Goal: Navigation & Orientation: Find specific page/section

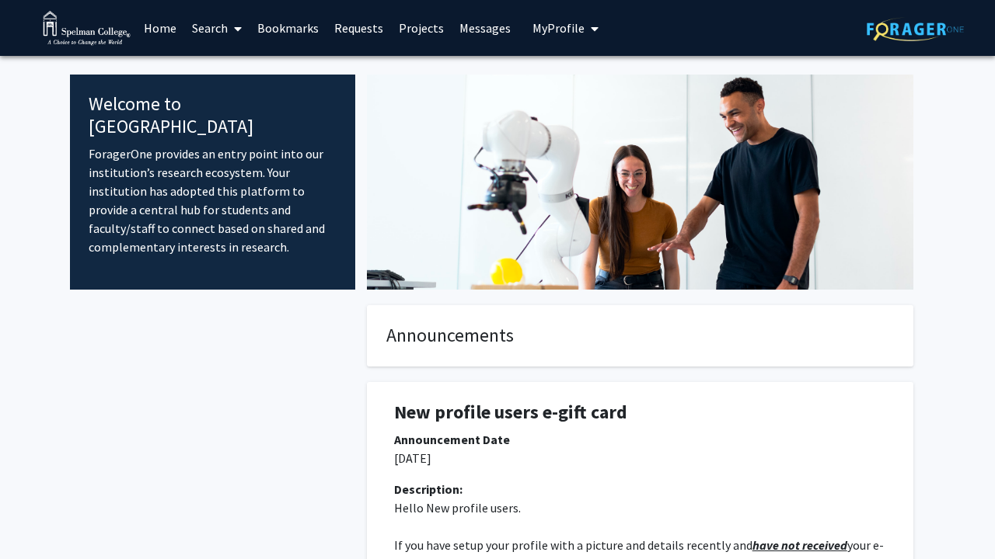
click at [167, 40] on link "Home" at bounding box center [160, 28] width 48 height 54
click at [167, 23] on link "Home" at bounding box center [160, 28] width 48 height 54
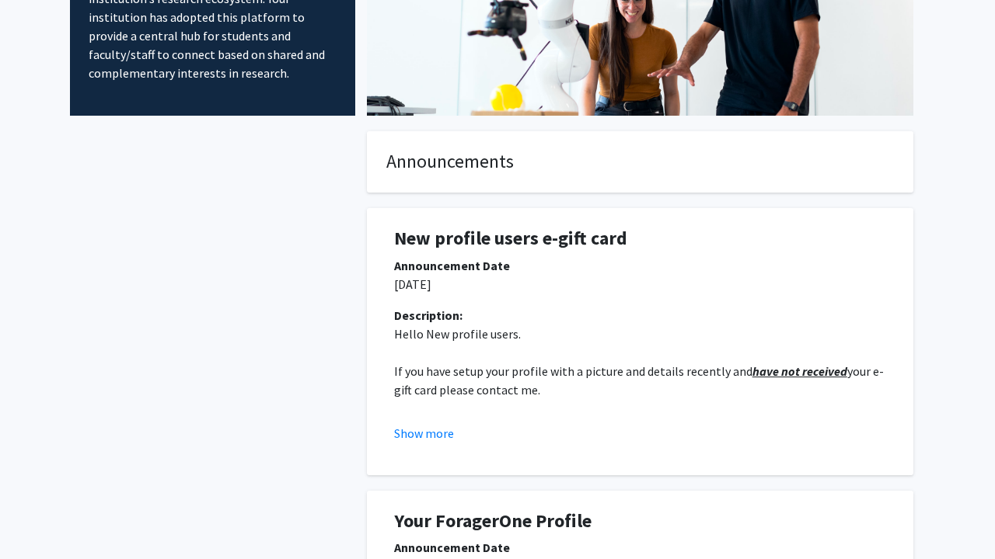
scroll to position [177, 0]
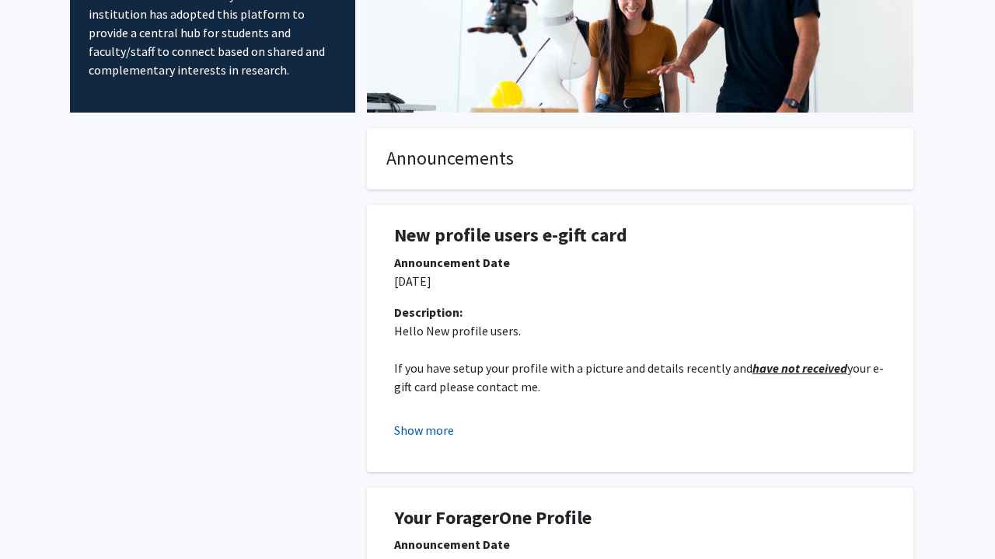
click at [433, 430] on button "Show more" at bounding box center [424, 430] width 60 height 19
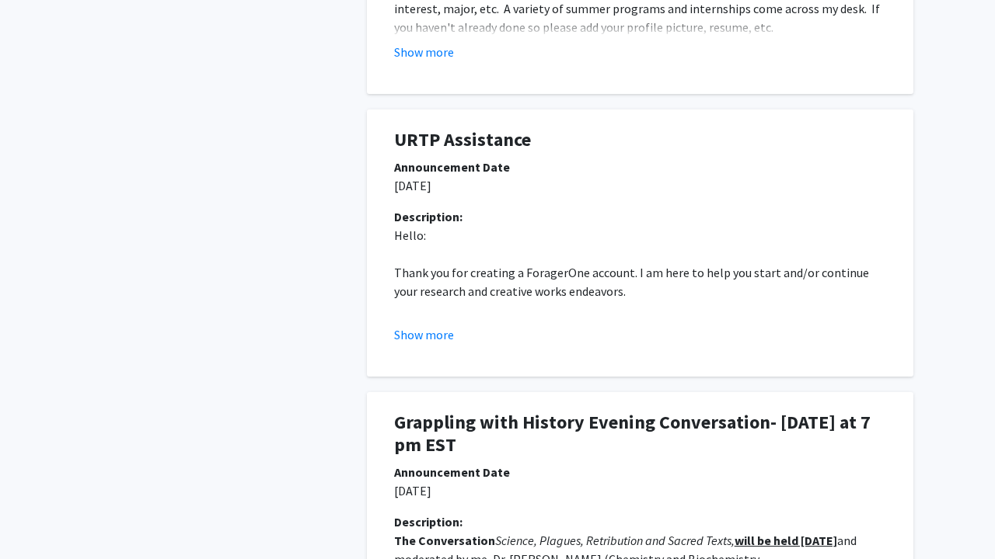
scroll to position [966, 0]
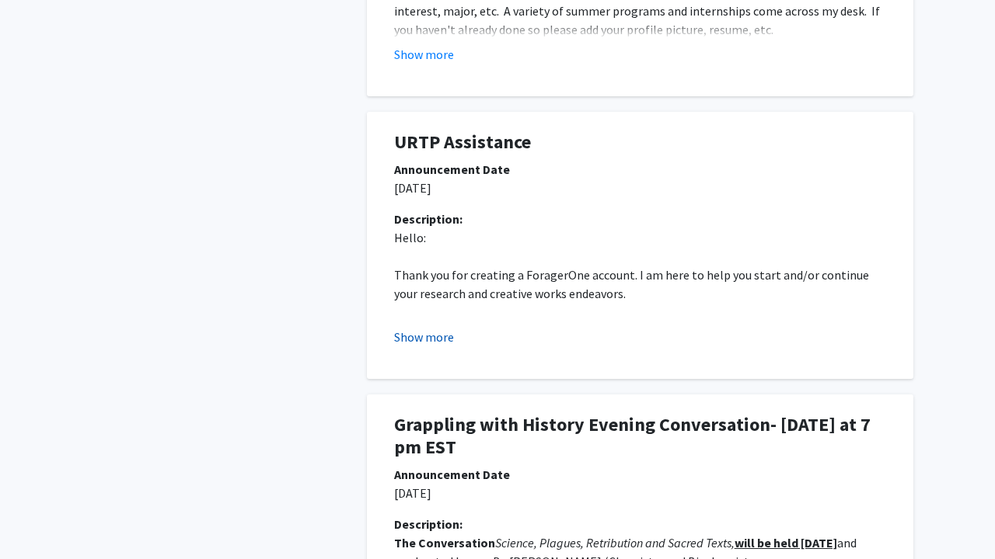
click at [432, 328] on button "Show more" at bounding box center [424, 337] width 60 height 19
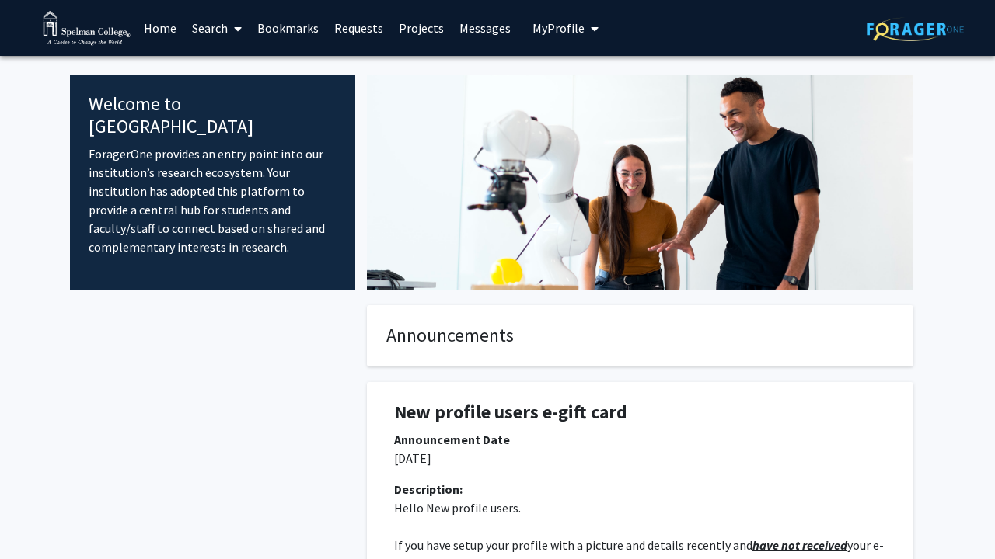
scroll to position [0, 0]
click at [224, 25] on link "Search" at bounding box center [216, 28] width 65 height 54
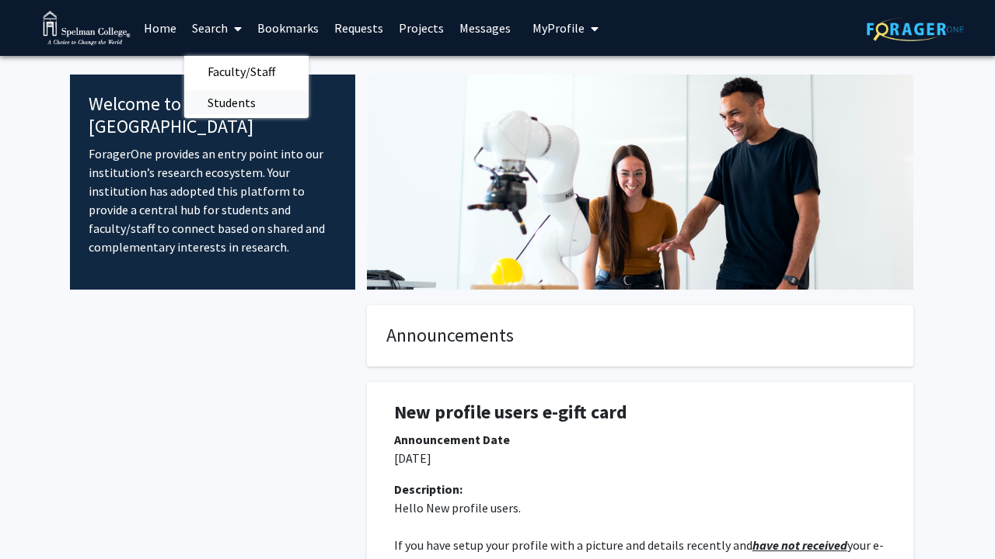
click at [237, 94] on span "Students" at bounding box center [231, 102] width 95 height 31
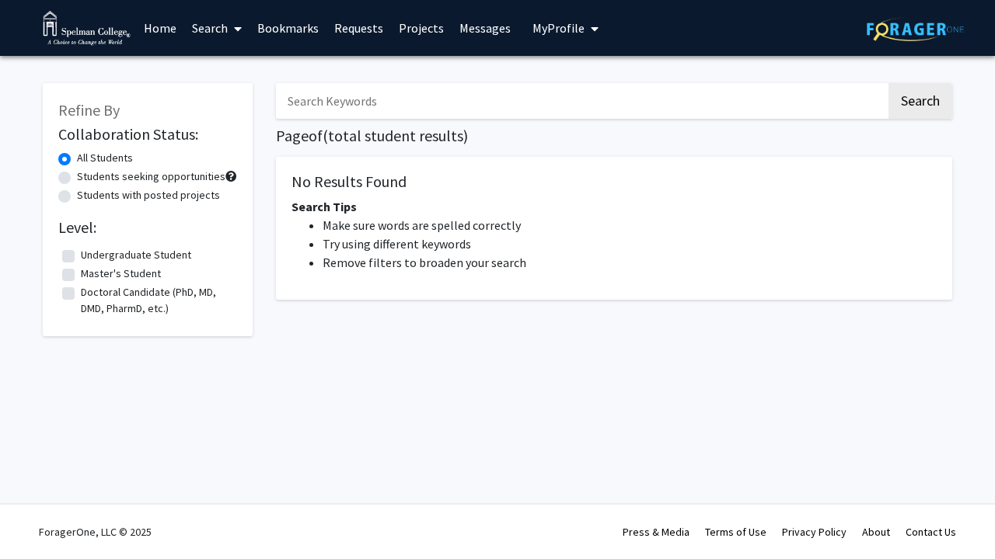
click at [310, 24] on link "Bookmarks" at bounding box center [287, 28] width 77 height 54
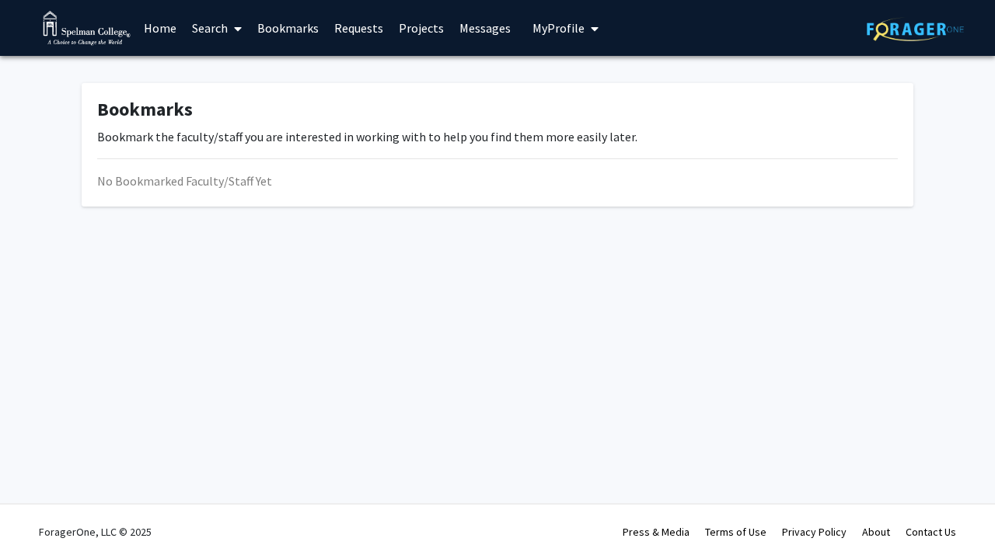
click at [354, 28] on link "Requests" at bounding box center [358, 28] width 64 height 54
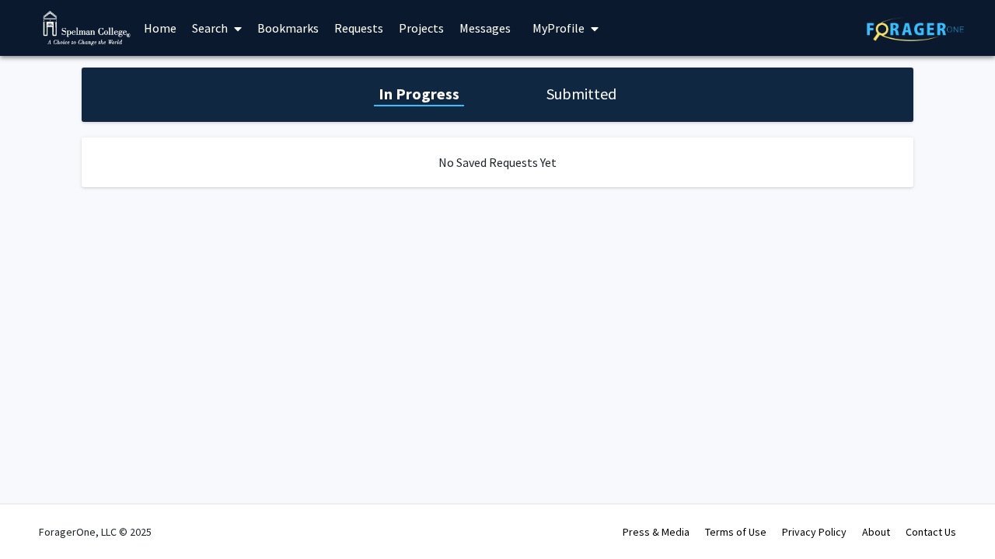
click at [413, 33] on link "Projects" at bounding box center [421, 28] width 61 height 54
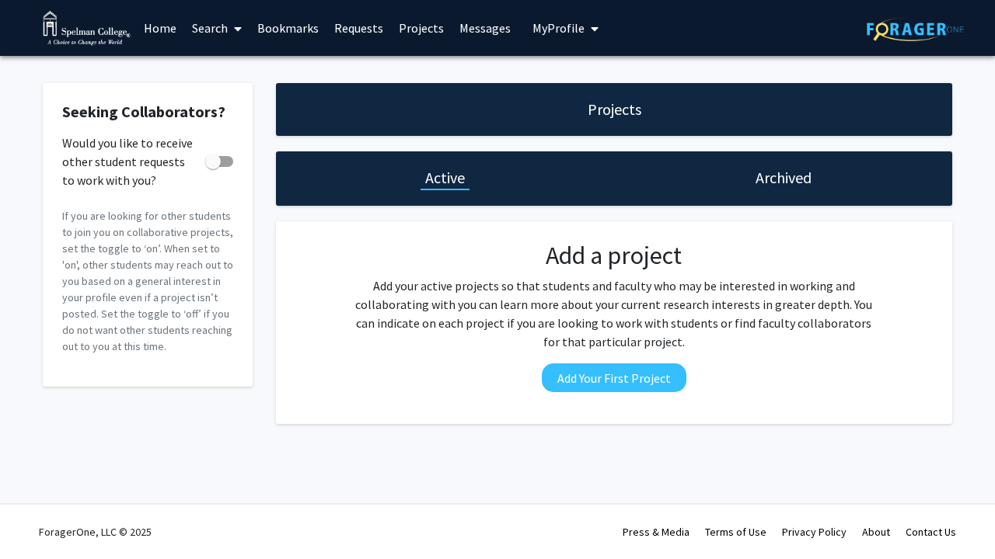
click at [472, 35] on link "Messages" at bounding box center [484, 28] width 67 height 54
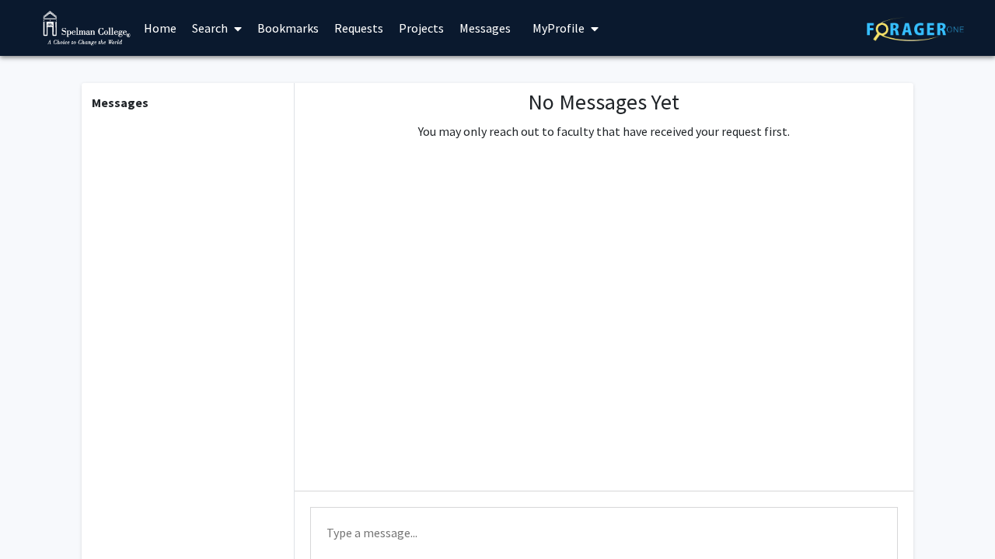
click at [152, 34] on link "Home" at bounding box center [160, 28] width 48 height 54
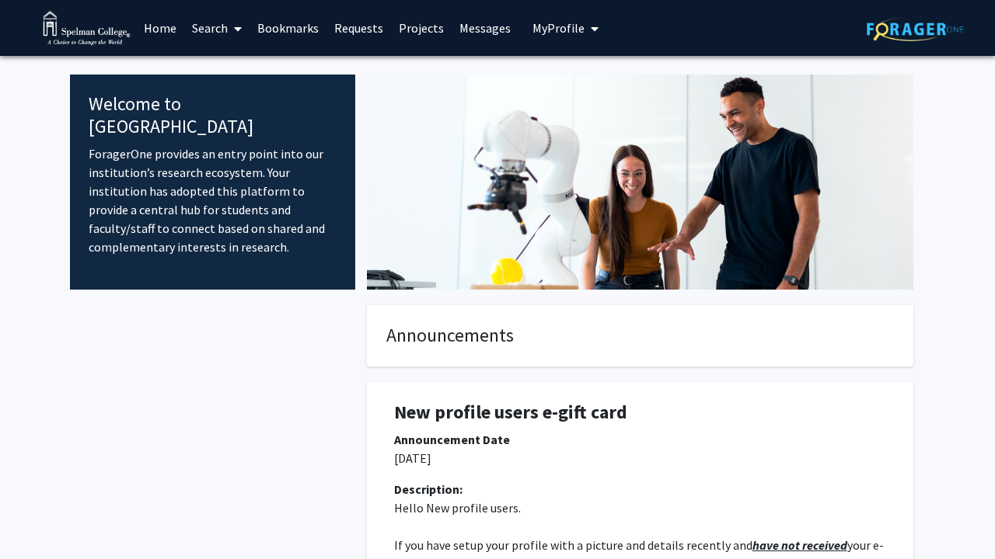
click at [87, 20] on img at bounding box center [87, 28] width 88 height 35
click at [306, 50] on link "Bookmarks" at bounding box center [287, 28] width 77 height 54
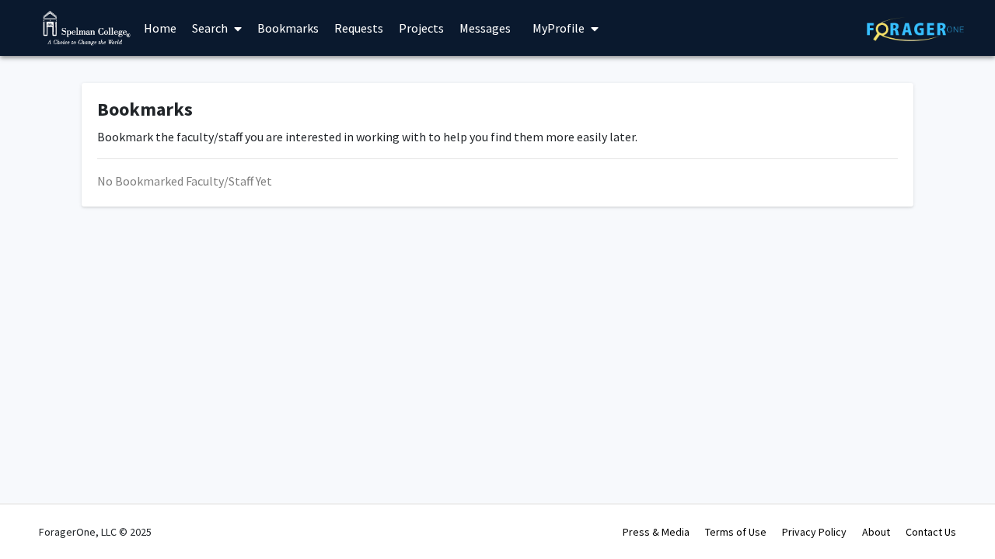
click at [420, 19] on link "Projects" at bounding box center [421, 28] width 61 height 54
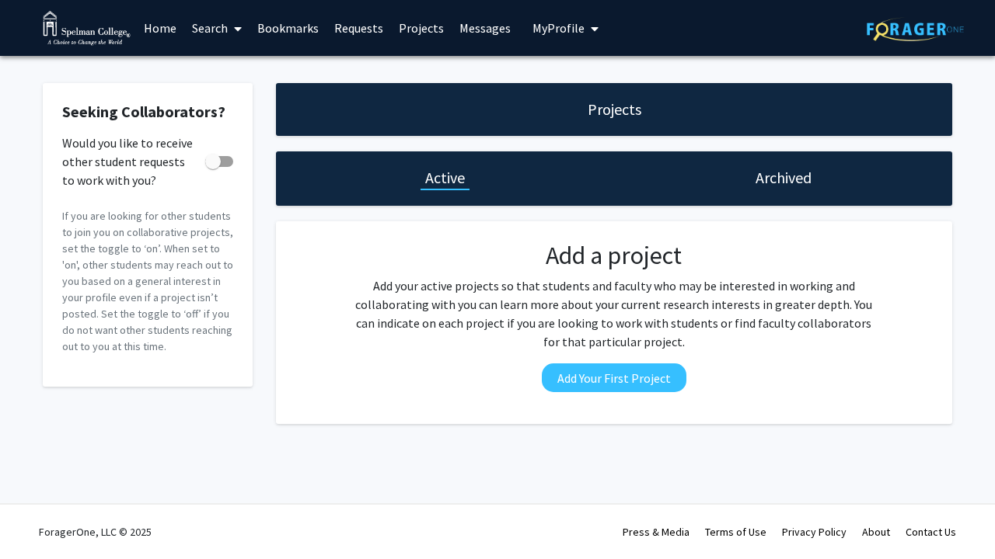
click at [547, 23] on span "My Profile" at bounding box center [558, 28] width 52 height 16
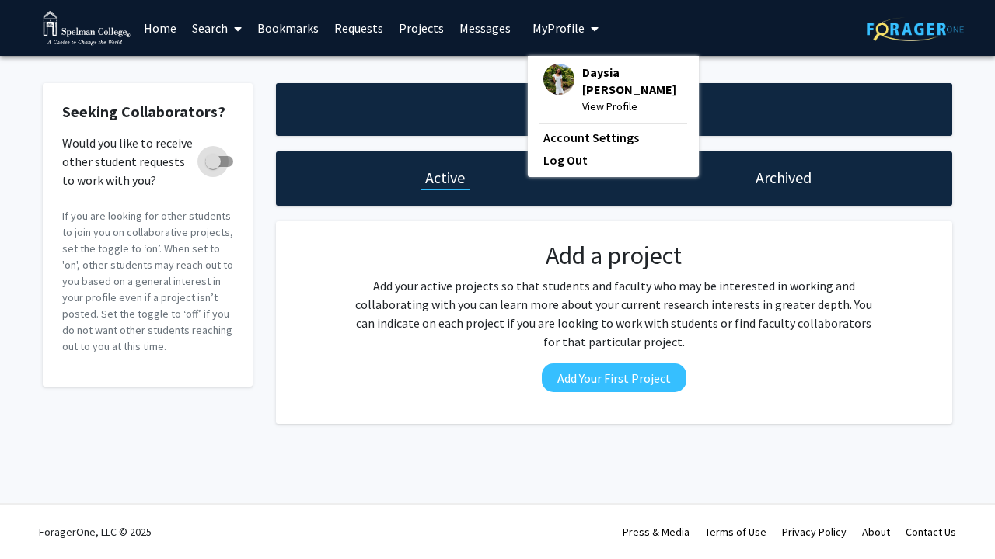
click at [219, 158] on span at bounding box center [213, 162] width 16 height 16
click at [213, 167] on input "Would you like to receive other student requests to work with you?" at bounding box center [212, 167] width 1 height 1
checkbox input "true"
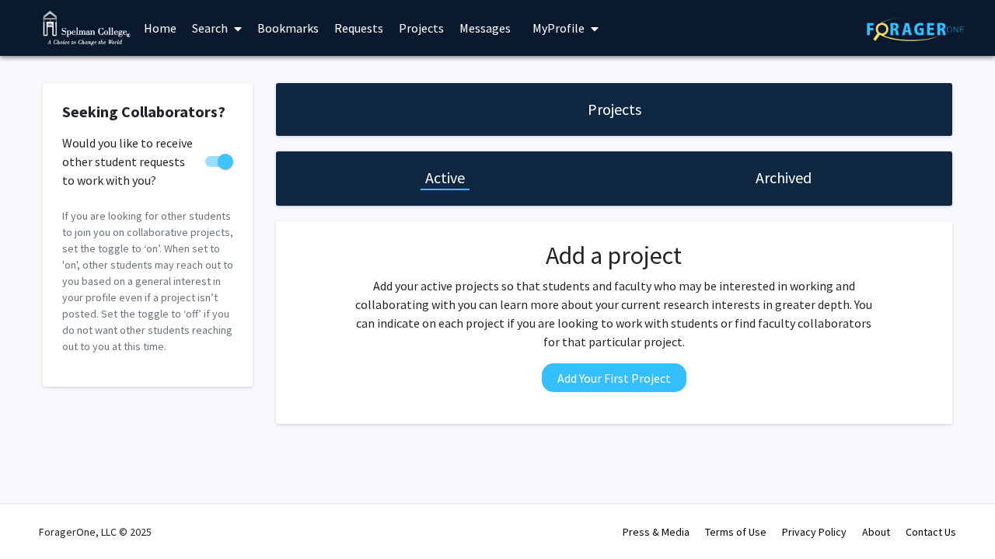
click at [555, 33] on span "My Profile" at bounding box center [558, 28] width 52 height 16
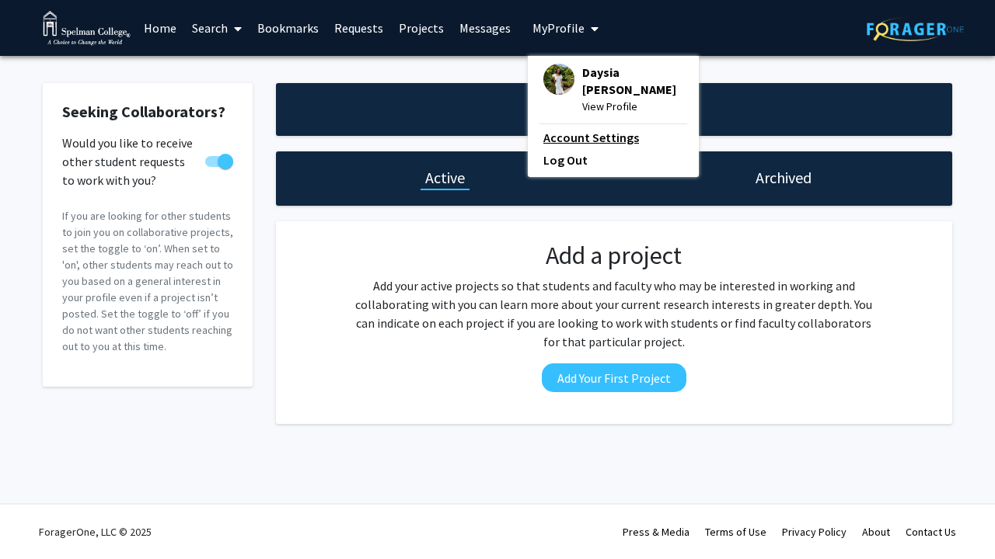
click at [581, 128] on link "Account Settings" at bounding box center [613, 137] width 140 height 19
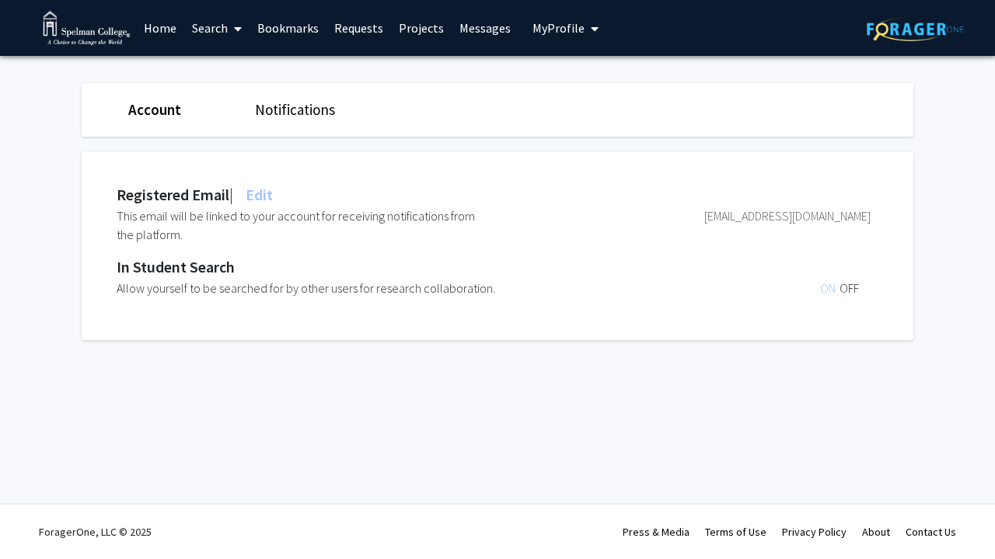
click at [286, 115] on link "Notifications" at bounding box center [295, 109] width 80 height 19
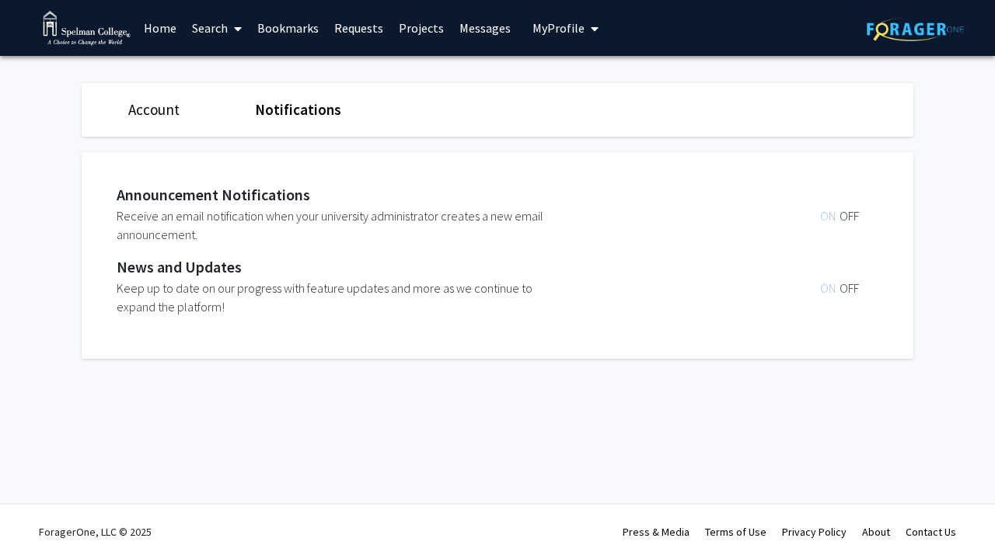
click at [285, 23] on link "Bookmarks" at bounding box center [287, 28] width 77 height 54
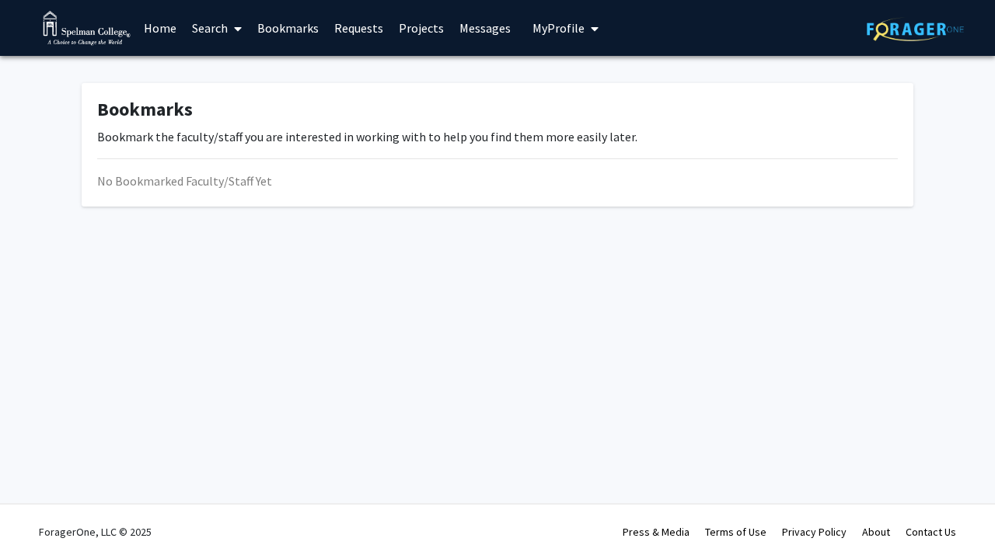
click at [228, 26] on span at bounding box center [235, 29] width 14 height 54
click at [221, 71] on span "Faculty/Staff" at bounding box center [241, 71] width 114 height 31
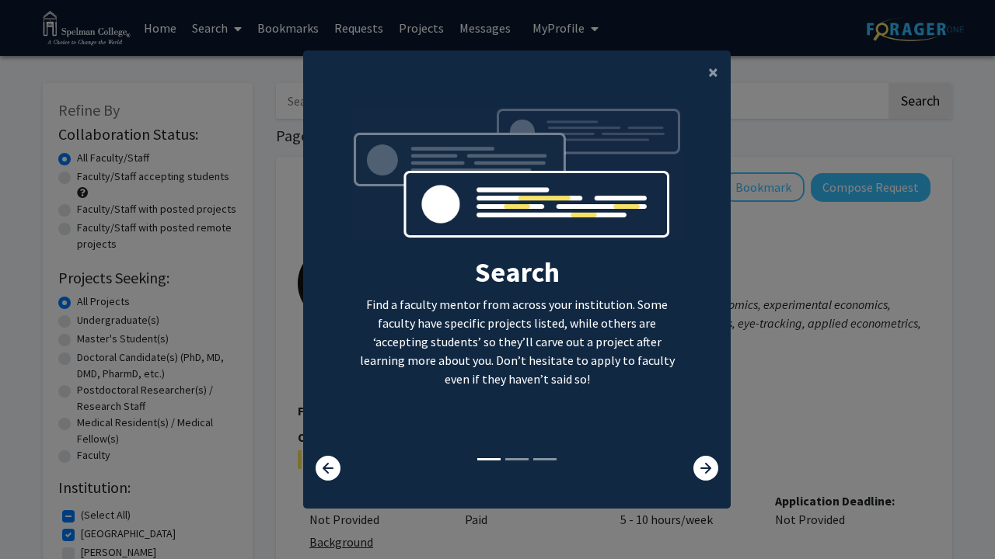
click at [239, 239] on modal-container "× Search Find a faculty mentor from across your institution. Some faculty have …" at bounding box center [497, 279] width 995 height 559
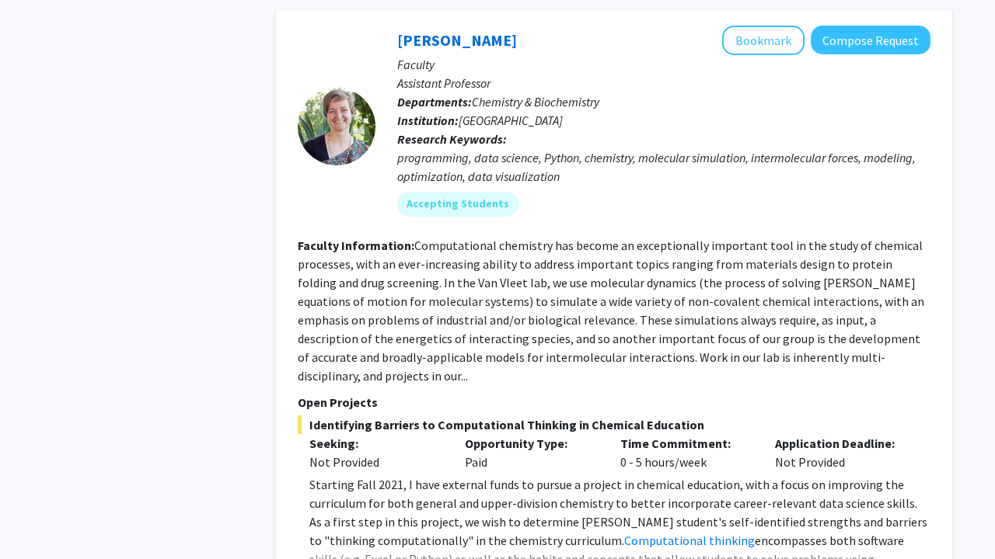
scroll to position [1096, 0]
